Goal: Task Accomplishment & Management: Complete application form

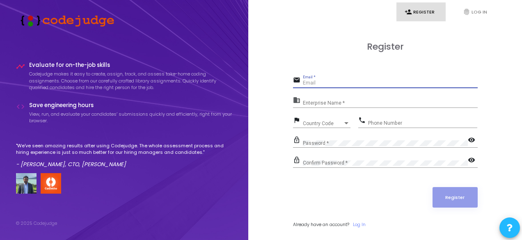
click at [360, 84] on input "Email *" at bounding box center [390, 83] width 175 height 6
type input "[EMAIL_ADDRESS][DOMAIN_NAME]"
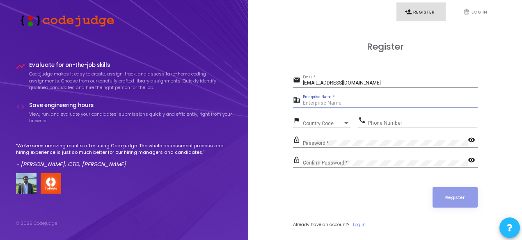
click at [371, 102] on input "Enterprise Name *" at bounding box center [390, 103] width 175 height 6
click at [332, 124] on div "Country Code" at bounding box center [323, 123] width 40 height 5
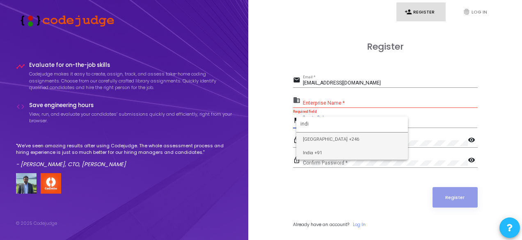
type input "indi"
click at [333, 152] on span "India +91" at bounding box center [352, 153] width 98 height 14
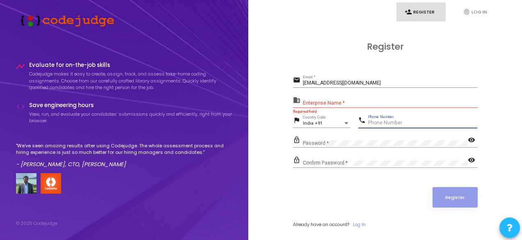
click at [391, 123] on input "Phone Number" at bounding box center [422, 123] width 109 height 6
type input "9413725657"
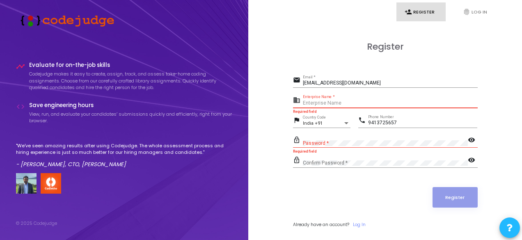
click at [381, 103] on input "Enterprise Name *" at bounding box center [390, 103] width 175 height 6
type input "Payoneer"
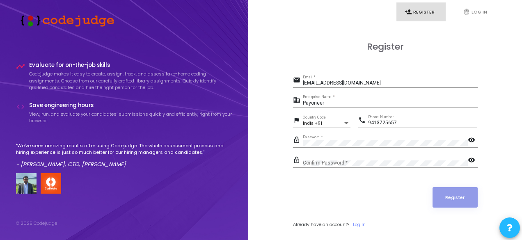
click at [362, 159] on div "Confirm Password *" at bounding box center [385, 161] width 165 height 13
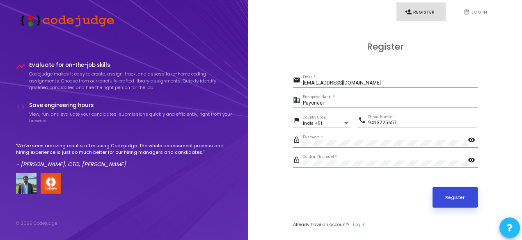
click at [455, 194] on button "Register" at bounding box center [454, 197] width 45 height 21
click at [450, 193] on button "Register" at bounding box center [454, 197] width 45 height 21
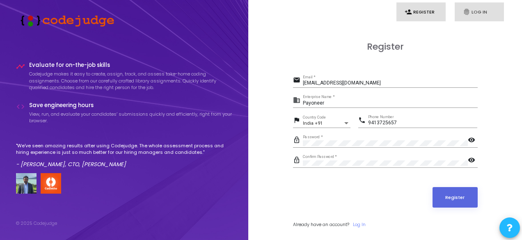
click at [465, 14] on icon "fingerprint" at bounding box center [466, 11] width 7 height 7
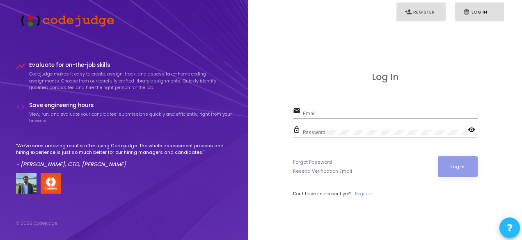
click at [431, 14] on link "person_add Register" at bounding box center [420, 11] width 49 height 19
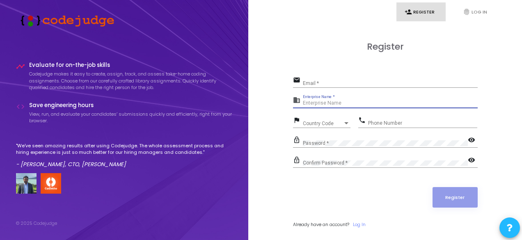
click at [331, 103] on input "Enterprise Name *" at bounding box center [390, 103] width 175 height 6
